Goal: Information Seeking & Learning: Stay updated

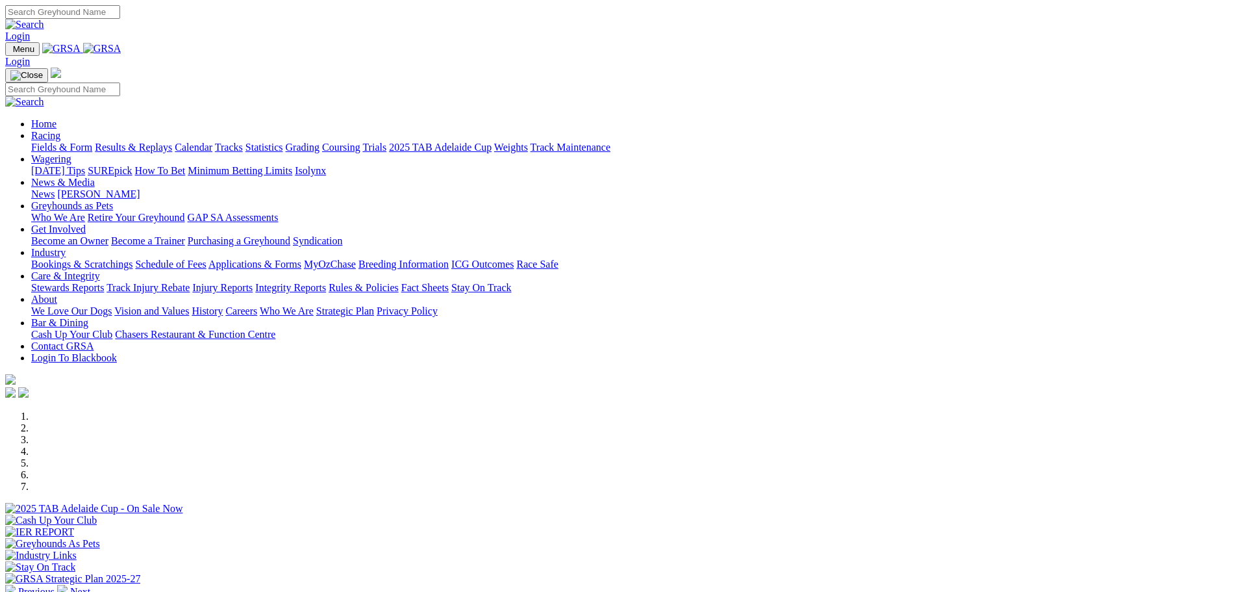
click at [172, 142] on link "Results & Replays" at bounding box center [133, 147] width 77 height 11
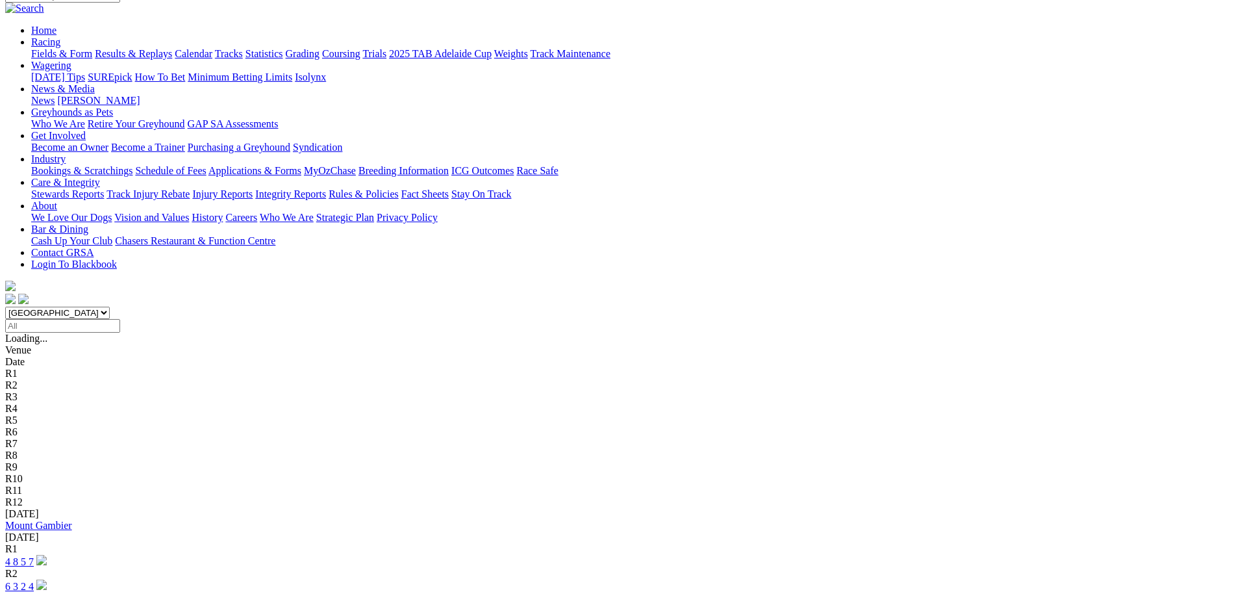
scroll to position [130, 0]
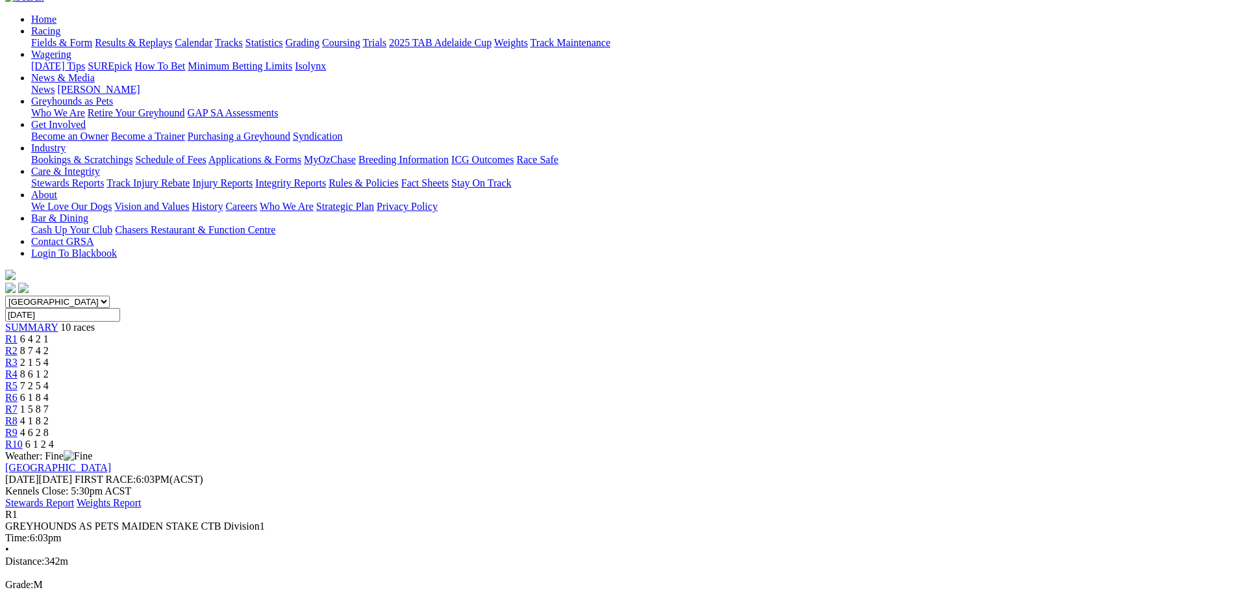
scroll to position [195, 0]
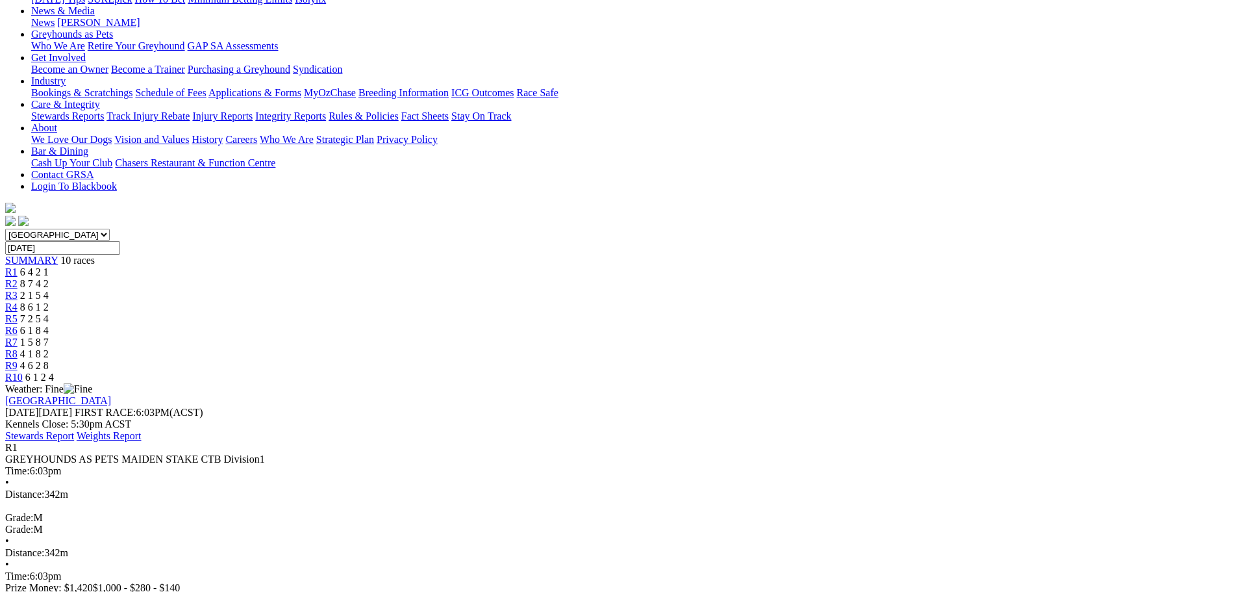
click at [417, 278] on div "R2 8 7 4 2" at bounding box center [618, 284] width 1227 height 12
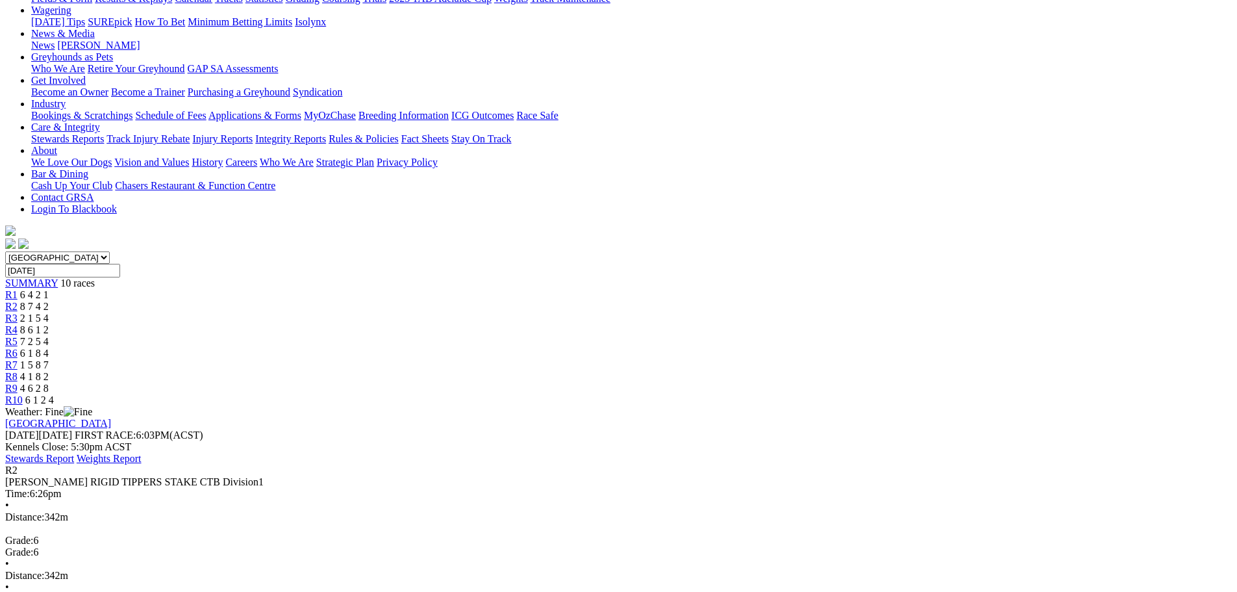
scroll to position [195, 0]
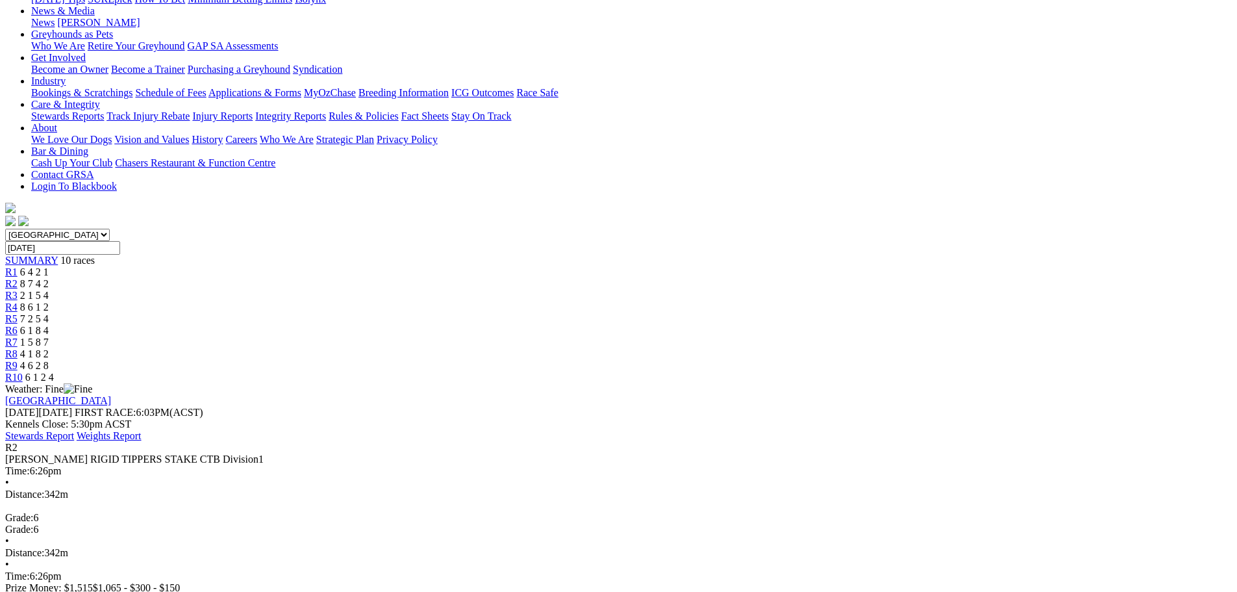
click at [490, 290] on div "R3 2 1 5 4" at bounding box center [618, 296] width 1227 height 12
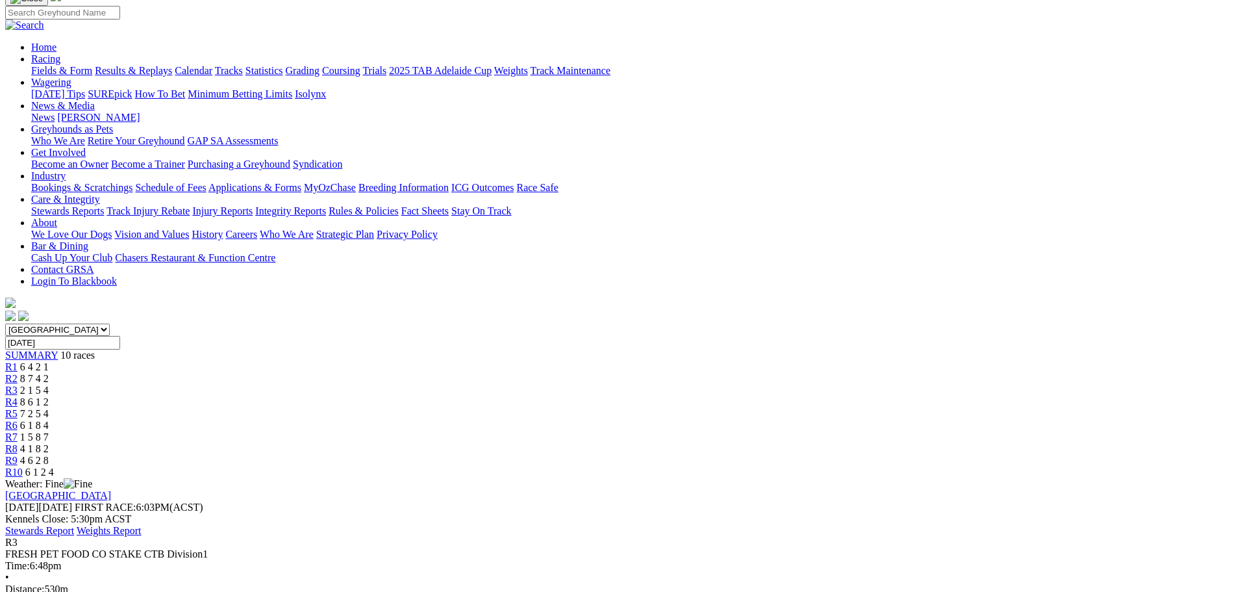
scroll to position [130, 0]
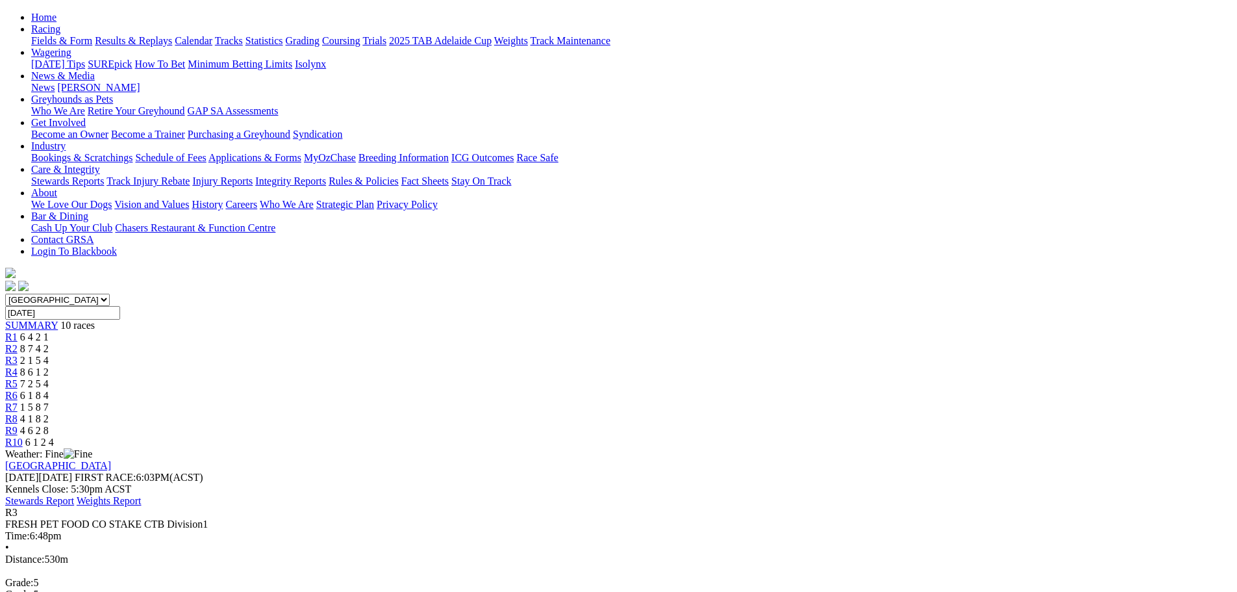
click at [49, 366] on span "8 6 1 2" at bounding box center [34, 371] width 29 height 11
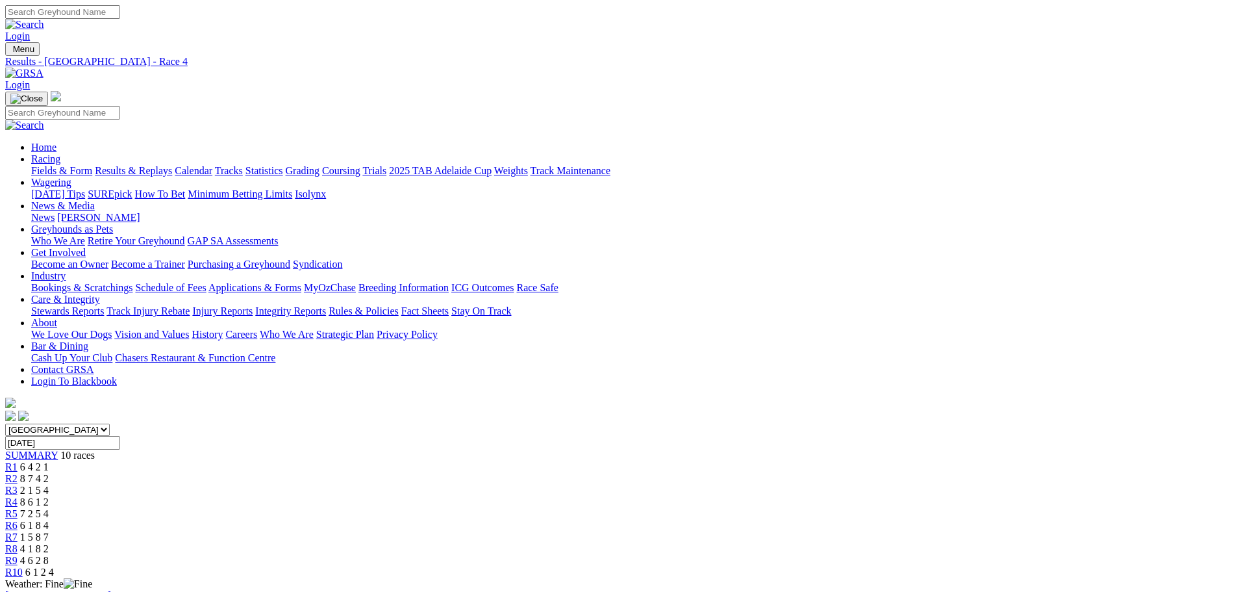
click at [49, 508] on span "7 2 5 4" at bounding box center [34, 513] width 29 height 11
click at [18, 520] on link "R6" at bounding box center [11, 525] width 12 height 11
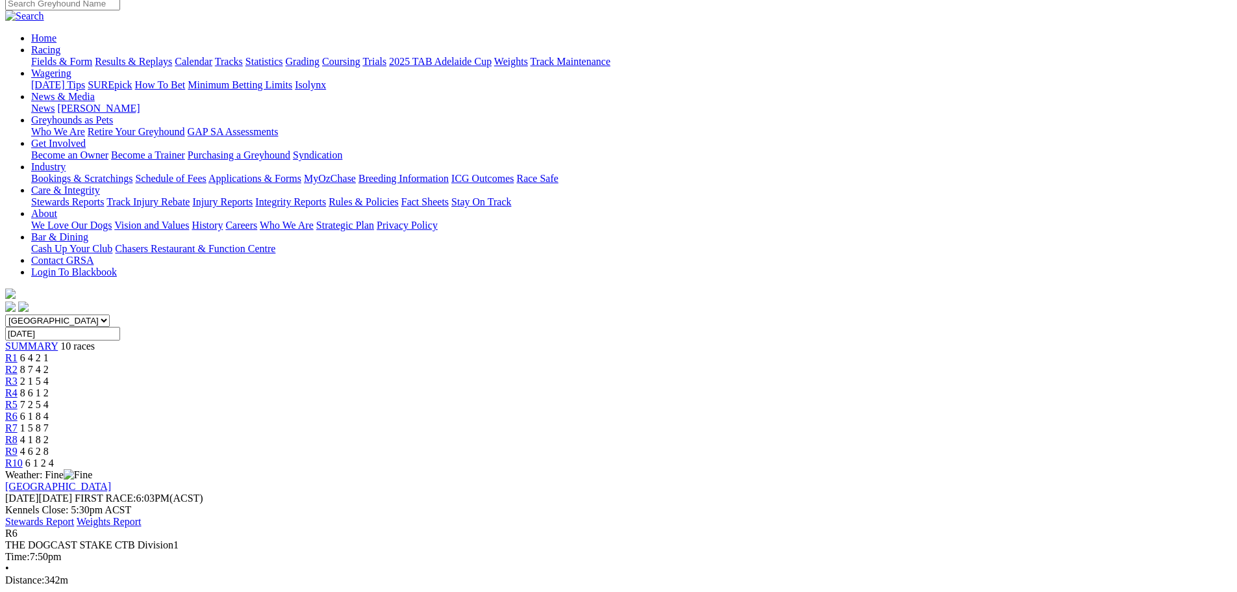
scroll to position [195, 0]
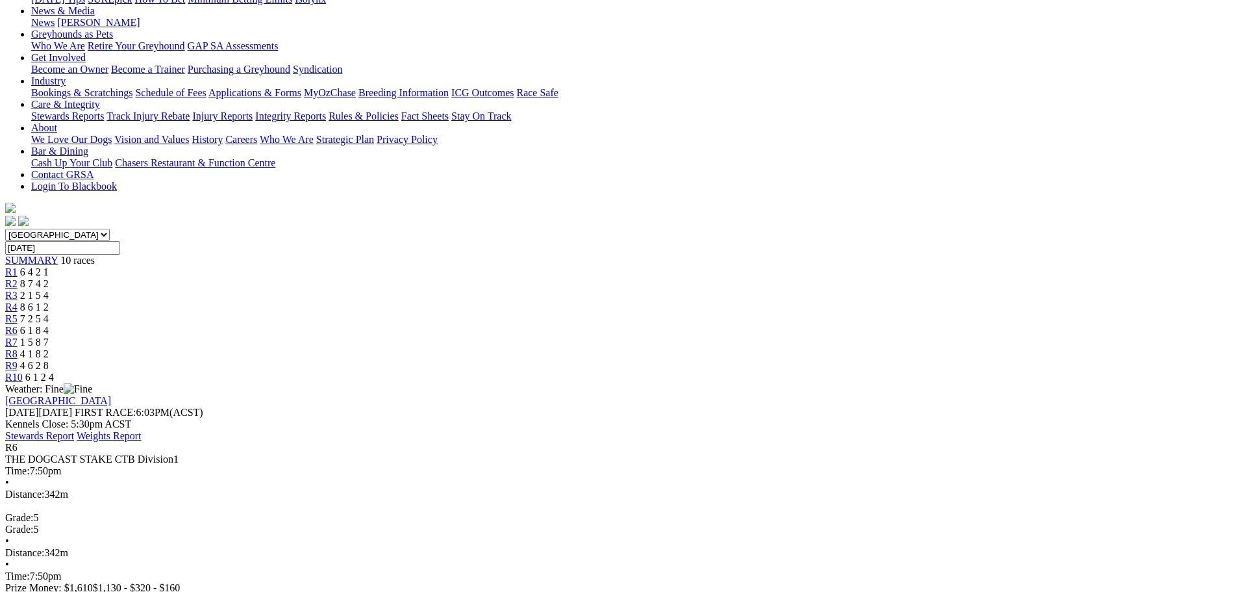
click at [49, 336] on span "1 5 8 7" at bounding box center [34, 341] width 29 height 11
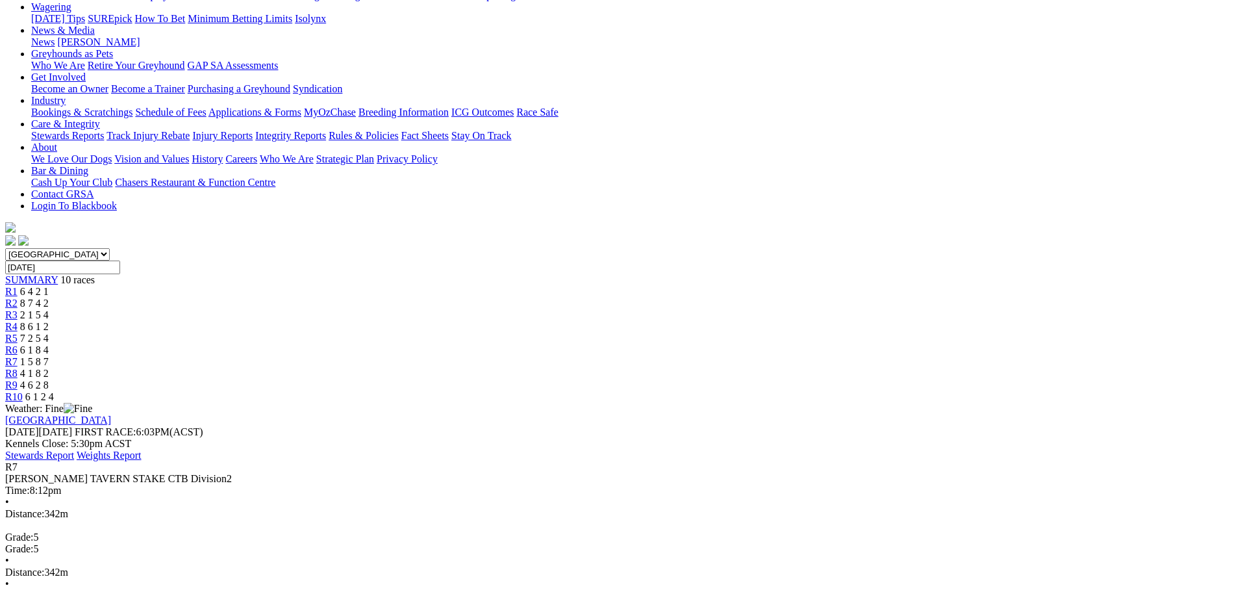
scroll to position [195, 0]
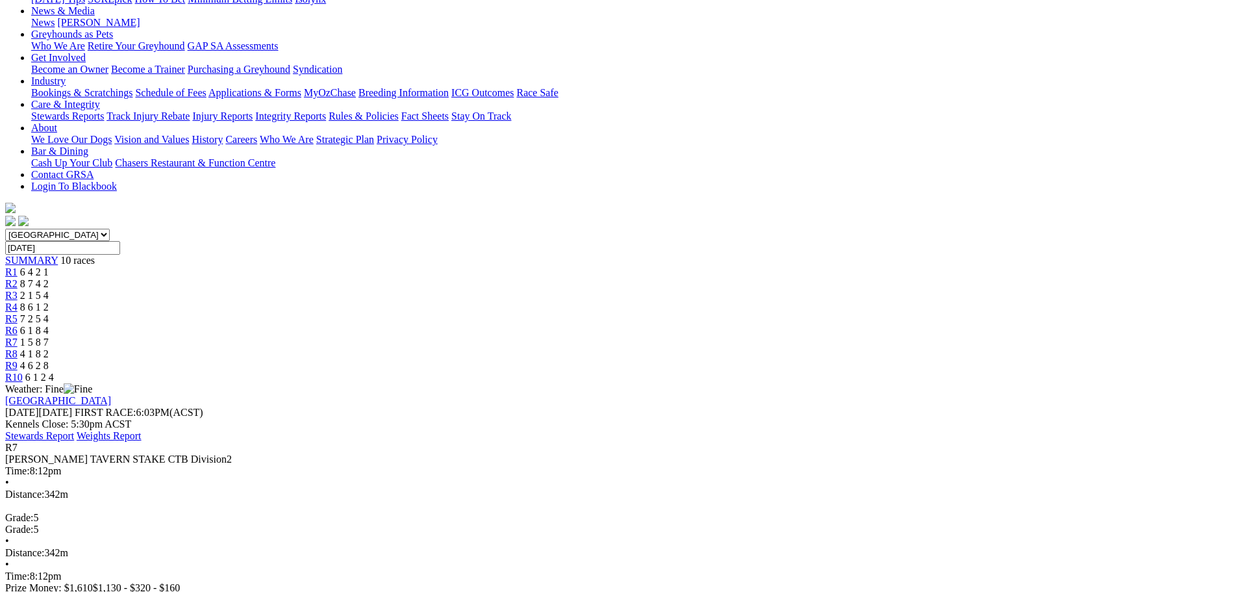
click at [853, 348] on div "R8 4 1 8 2" at bounding box center [618, 354] width 1227 height 12
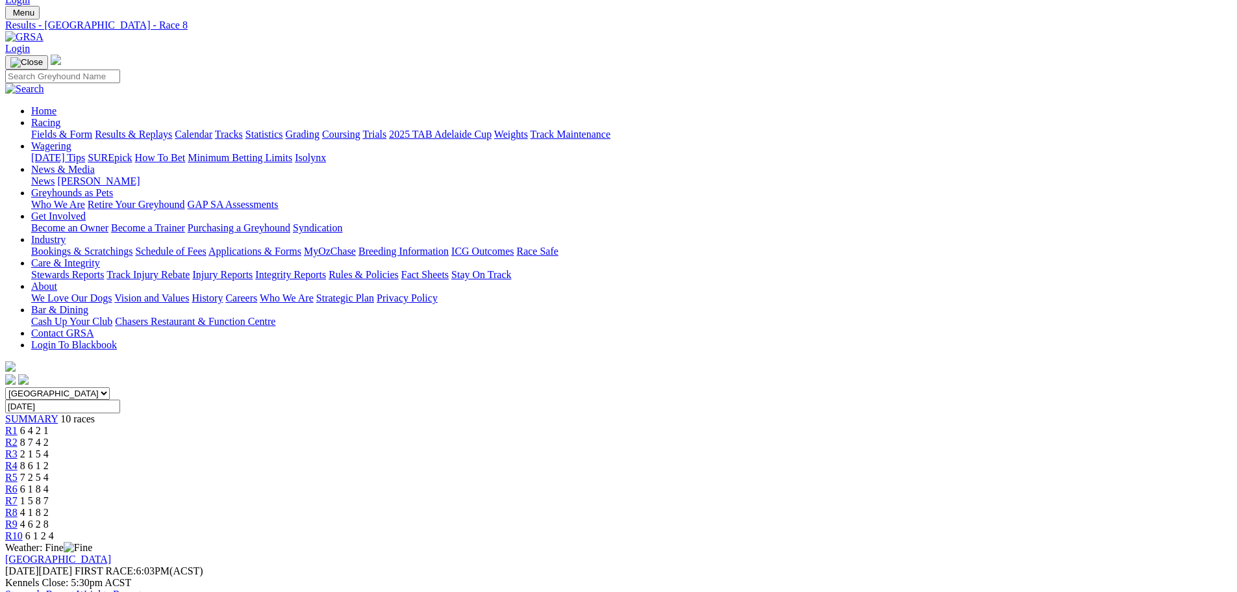
scroll to position [130, 0]
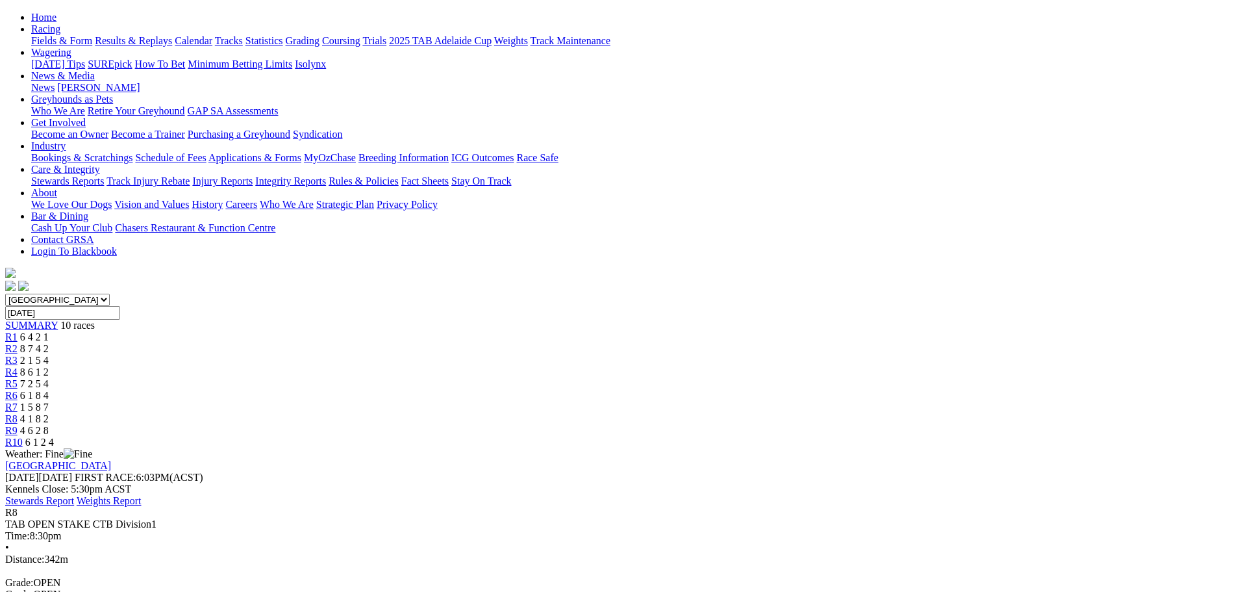
click at [18, 425] on span "R9" at bounding box center [11, 430] width 12 height 11
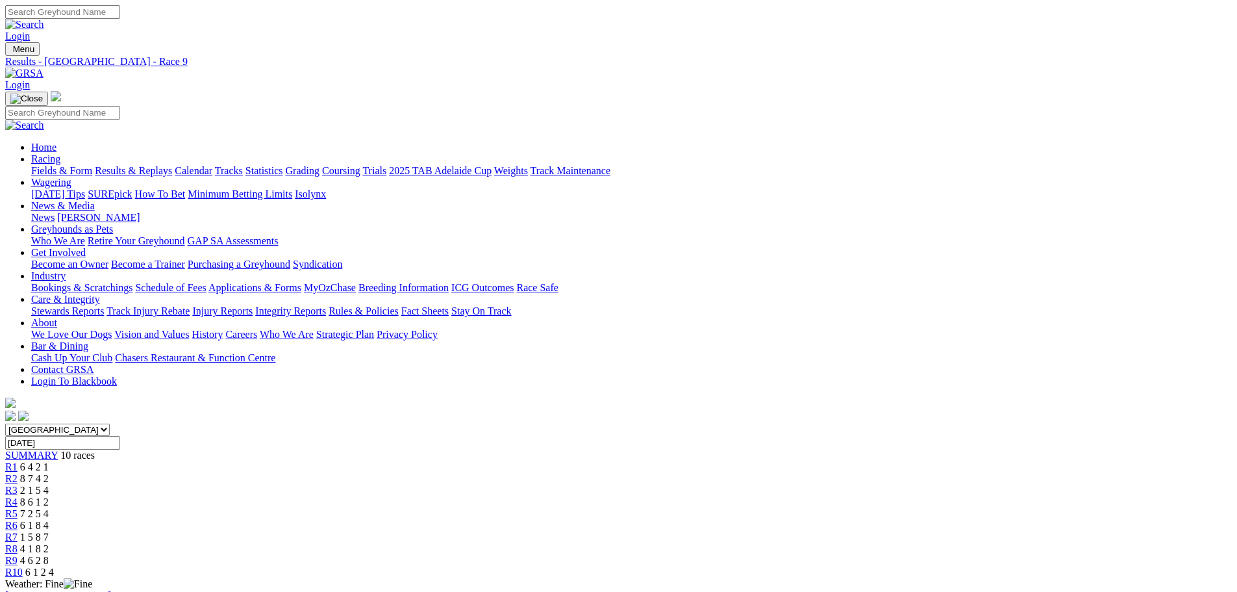
click at [23, 566] on span "R10" at bounding box center [14, 571] width 18 height 11
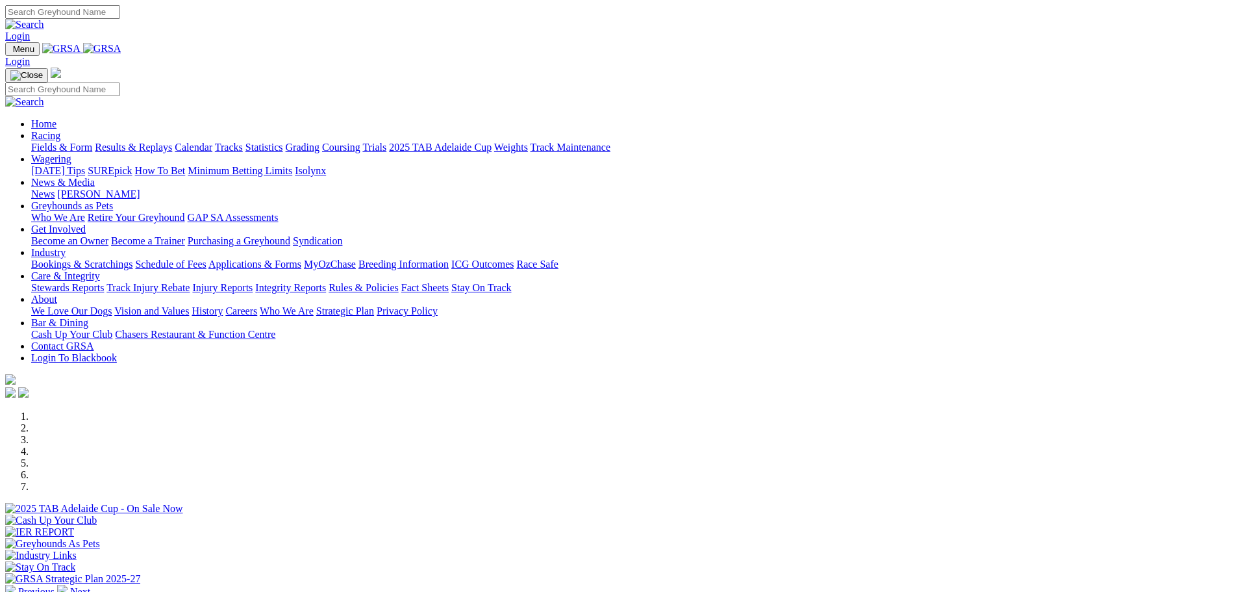
scroll to position [260, 0]
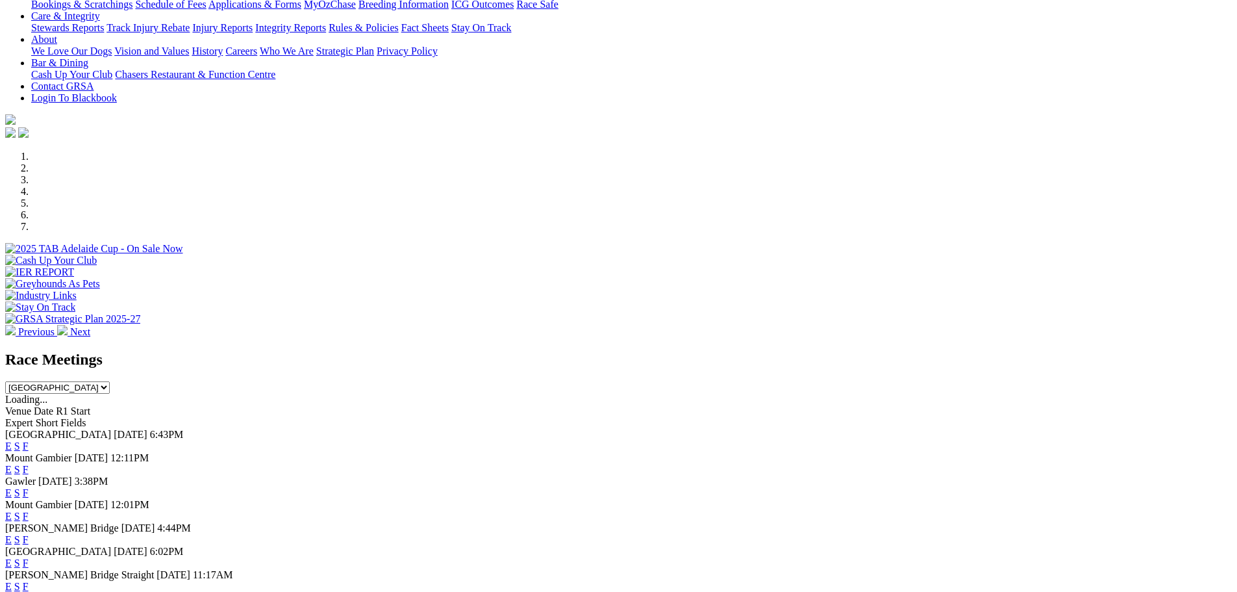
click at [12, 440] on link "E" at bounding box center [8, 445] width 6 height 11
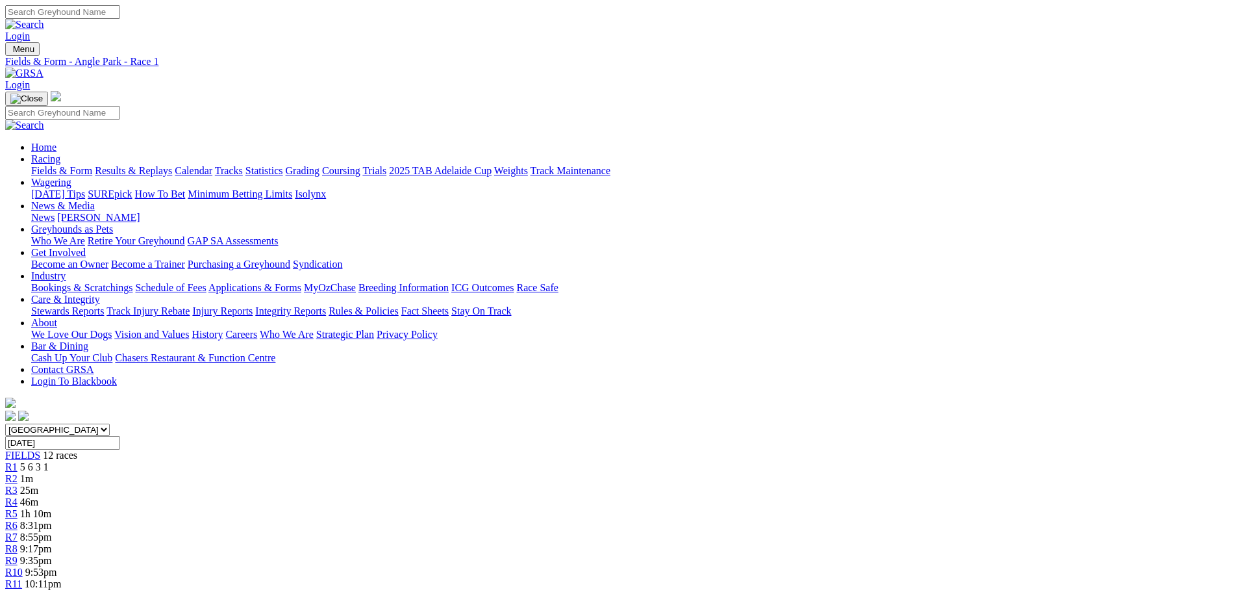
click at [18, 473] on link "R2" at bounding box center [11, 478] width 12 height 11
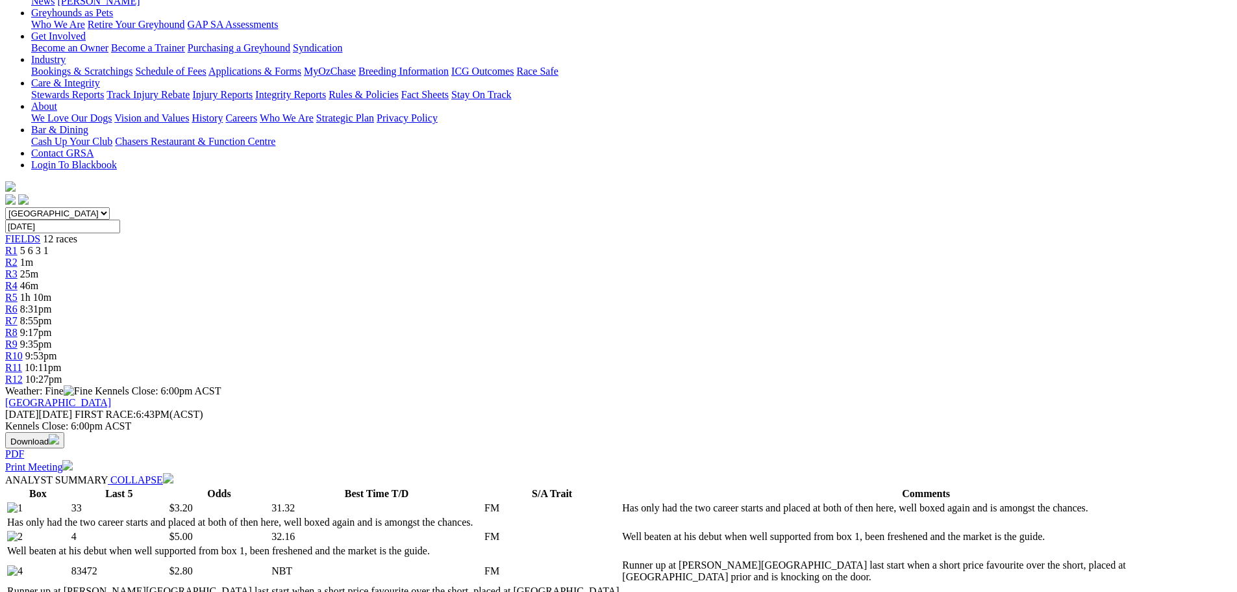
scroll to position [65, 0]
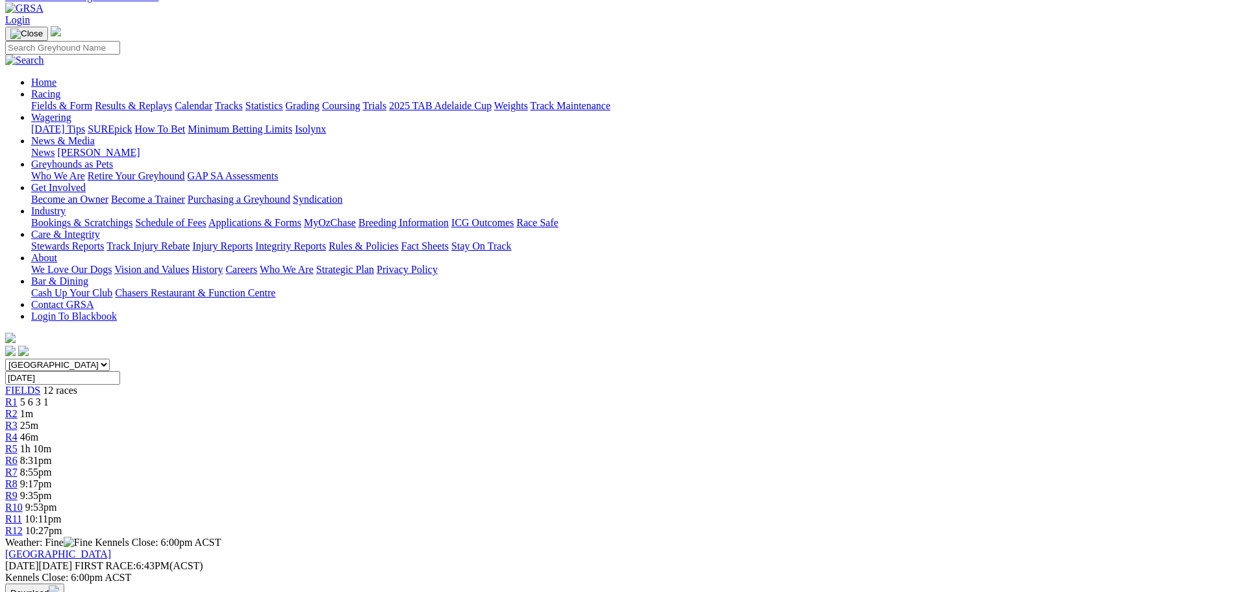
click at [18, 420] on span "R3" at bounding box center [11, 425] width 12 height 11
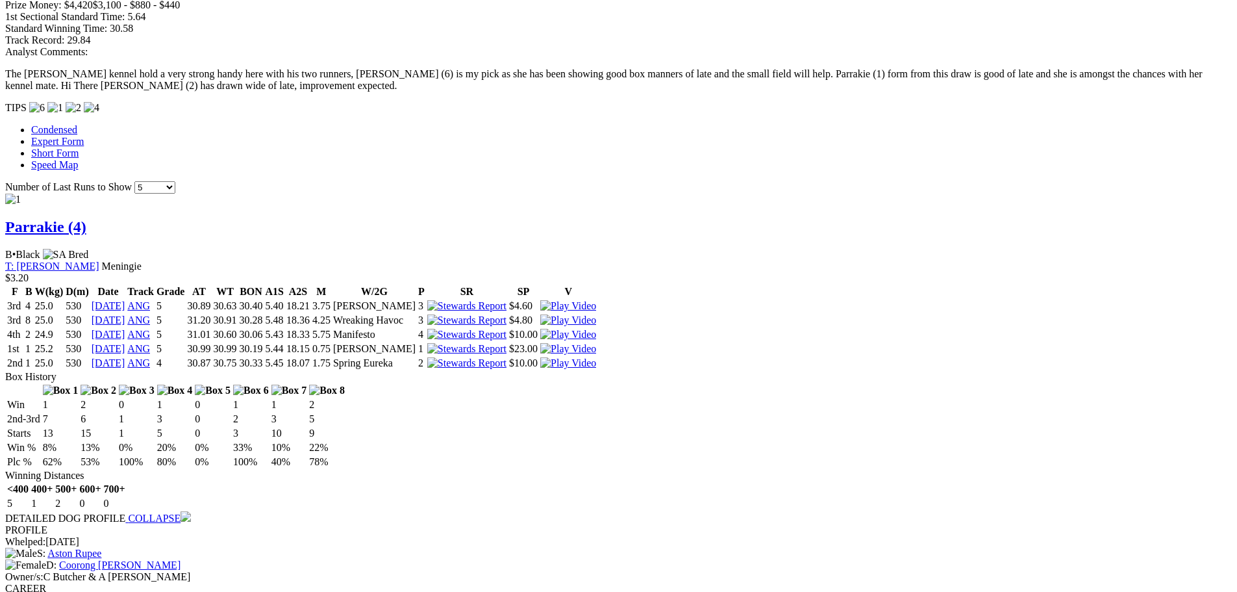
scroll to position [1039, 0]
